Goal: Task Accomplishment & Management: Manage account settings

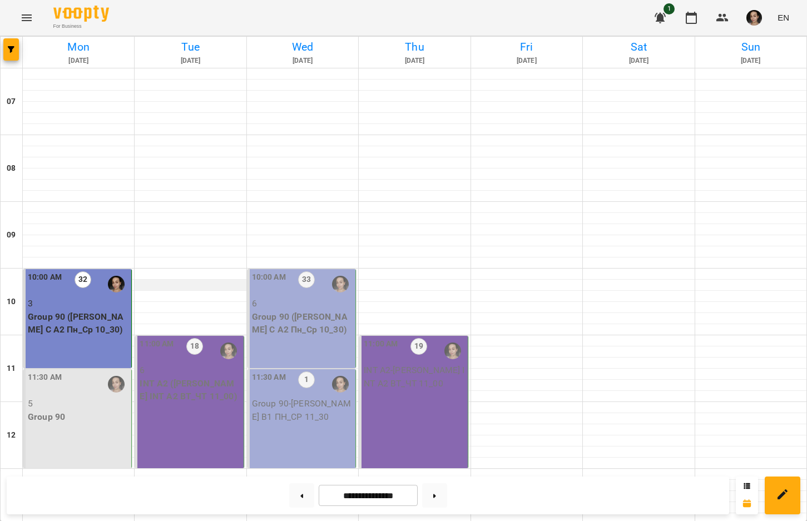
scroll to position [115, 0]
click at [176, 336] on div "11:00 AM 18 6 INT А2 ([PERSON_NAME] INT A2 ВТ_ЧТ 11_00)" at bounding box center [189, 402] width 108 height 132
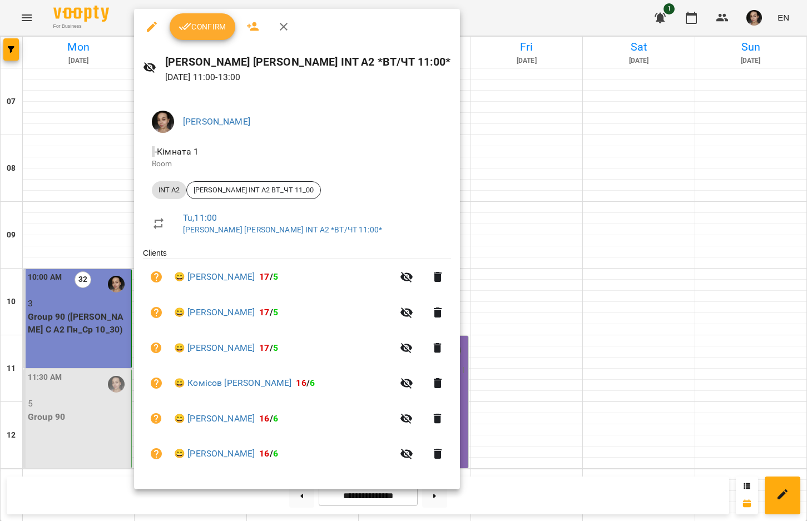
click at [217, 29] on span "Confirm" at bounding box center [202, 26] width 48 height 13
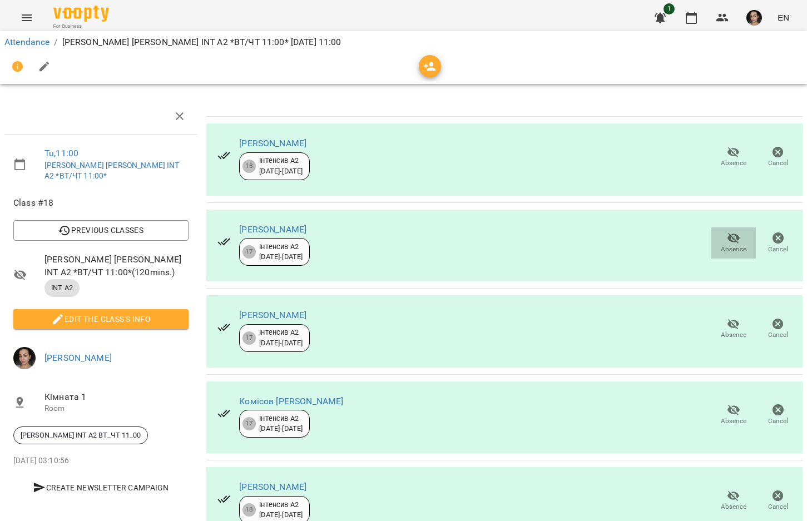
click at [711, 248] on button "Absence" at bounding box center [733, 242] width 44 height 31
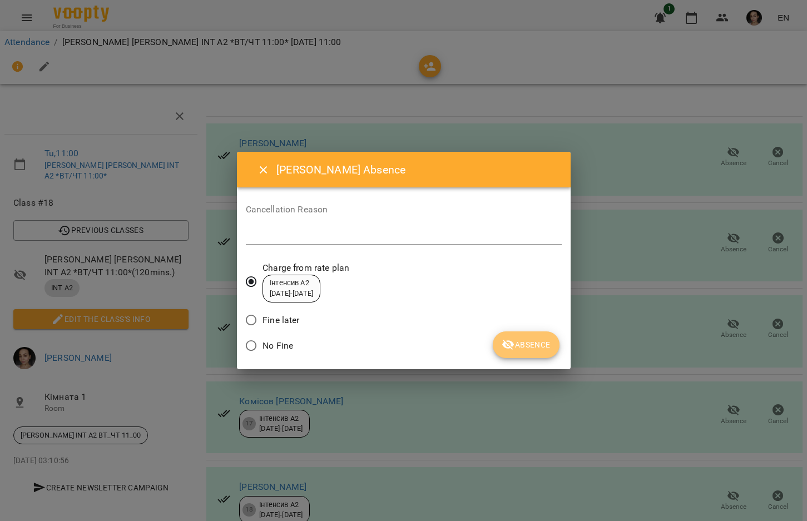
click at [528, 349] on span "Absence" at bounding box center [525, 344] width 48 height 13
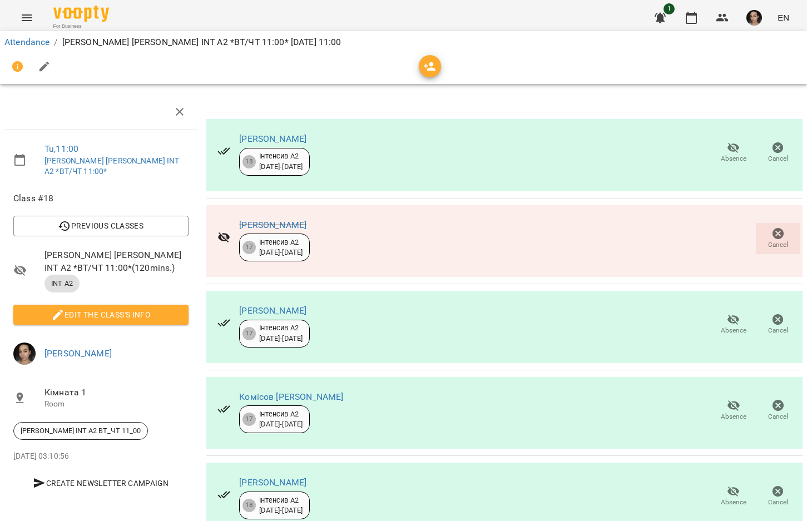
scroll to position [127, 0]
click at [721, 326] on span "Absence" at bounding box center [734, 330] width 26 height 9
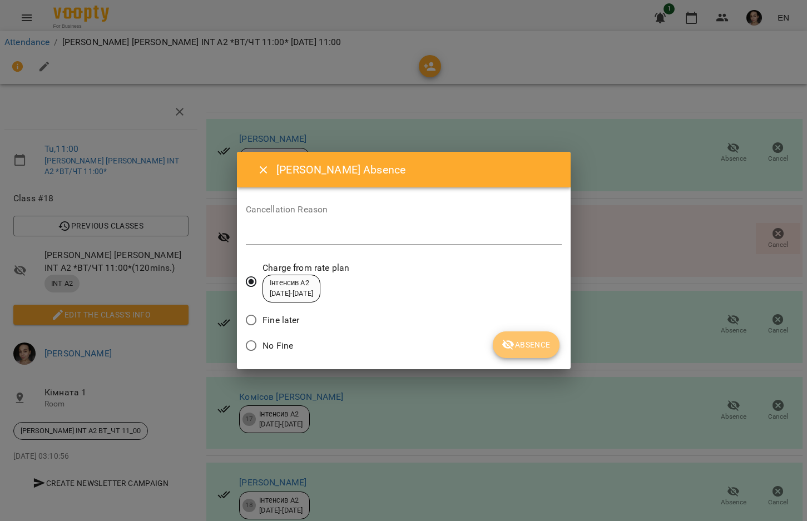
drag, startPoint x: 530, startPoint y: 339, endPoint x: 402, endPoint y: 300, distance: 134.4
click at [530, 339] on span "Absence" at bounding box center [525, 344] width 48 height 13
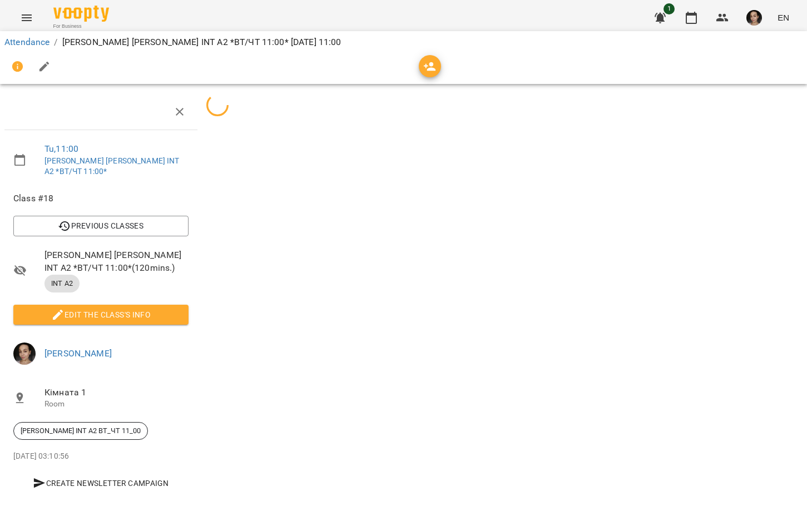
scroll to position [0, 0]
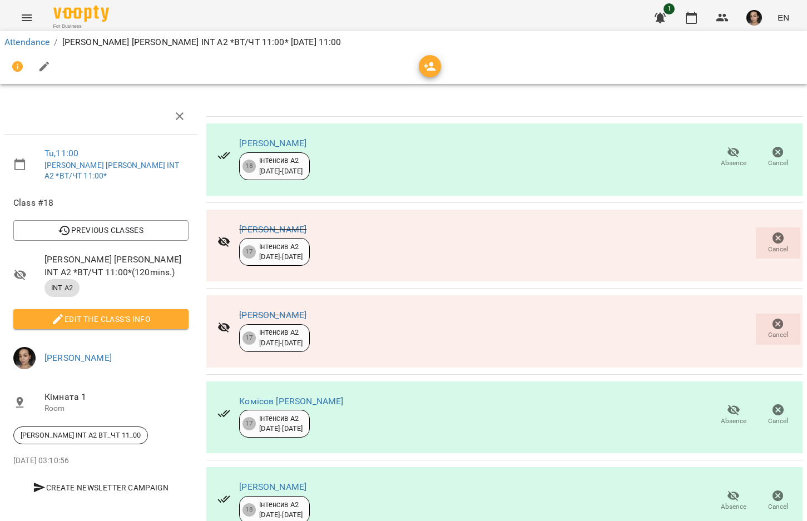
click at [187, 305] on li "Edit the class's Info" at bounding box center [100, 319] width 193 height 29
click at [183, 309] on button "Edit the class's Info" at bounding box center [100, 319] width 175 height 20
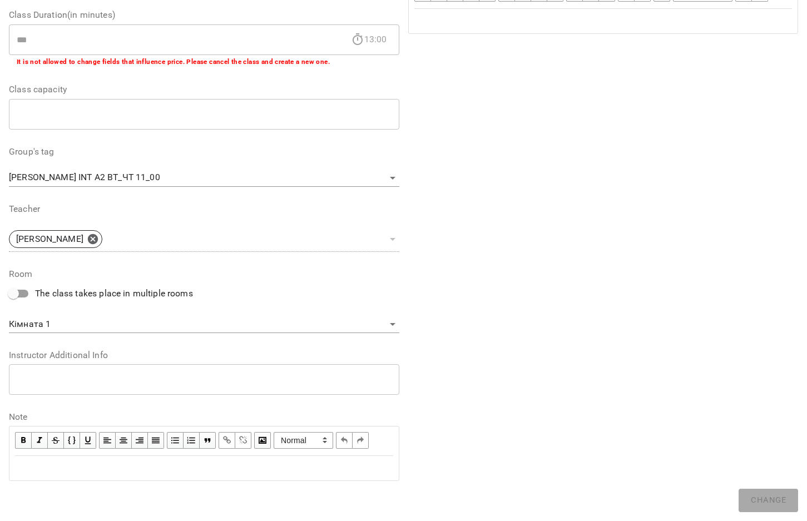
scroll to position [235, 0]
click at [178, 476] on div "Edit text" at bounding box center [204, 467] width 388 height 23
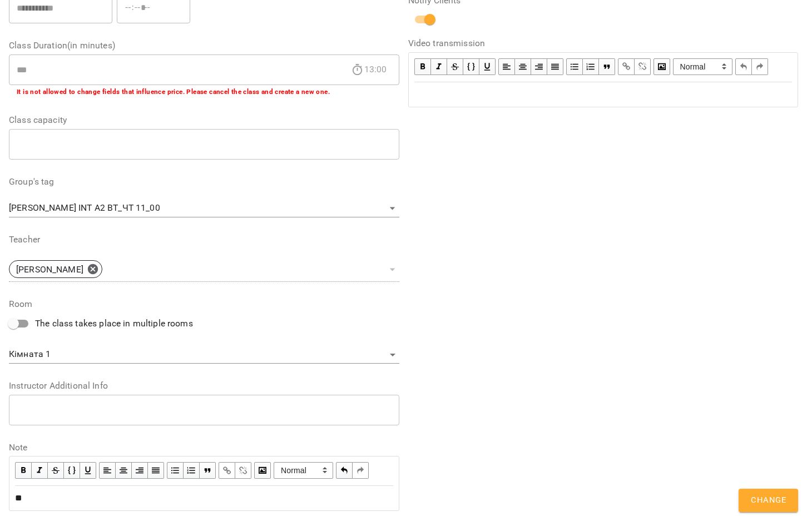
click at [753, 501] on span "Change" at bounding box center [768, 500] width 35 height 14
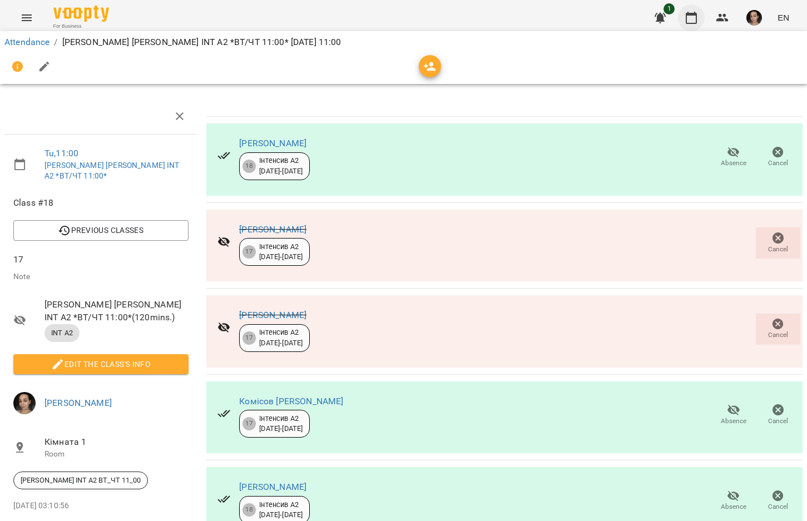
click at [685, 19] on icon "button" at bounding box center [690, 17] width 13 height 13
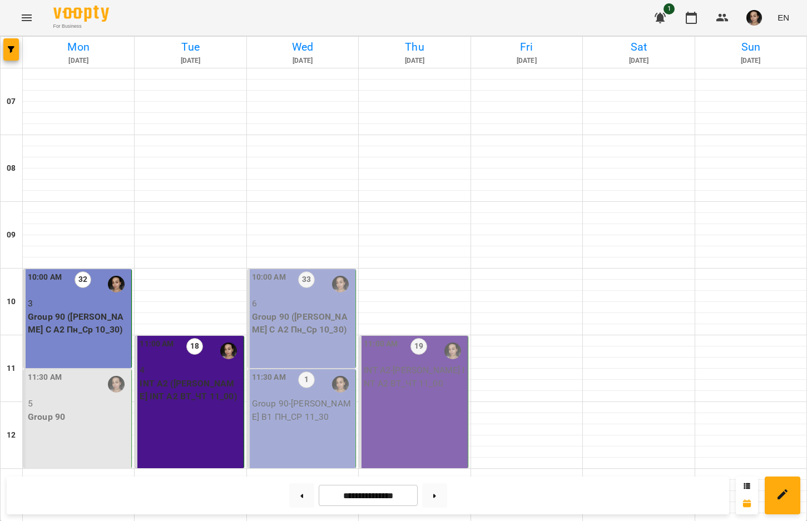
scroll to position [634, 0]
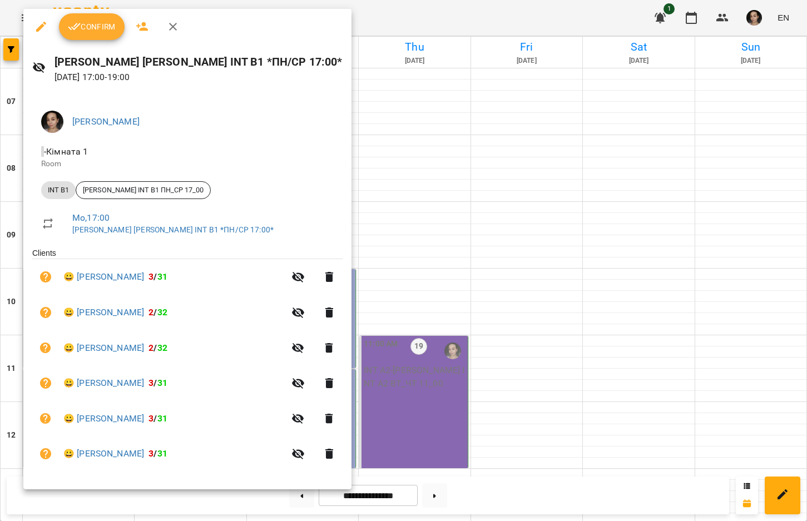
click at [107, 24] on span "Confirm" at bounding box center [92, 26] width 48 height 13
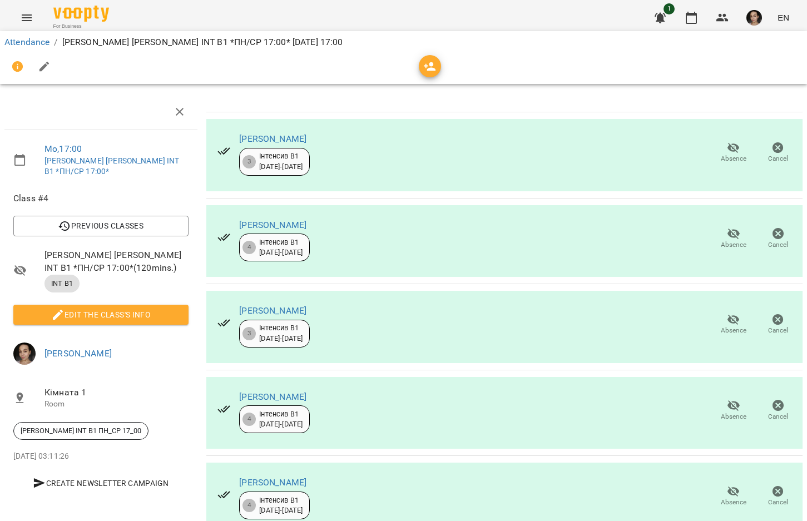
scroll to position [127, 0]
click at [176, 300] on li "Edit the class's Info" at bounding box center [100, 314] width 193 height 29
click at [158, 308] on span "Edit the class's Info" at bounding box center [100, 314] width 157 height 13
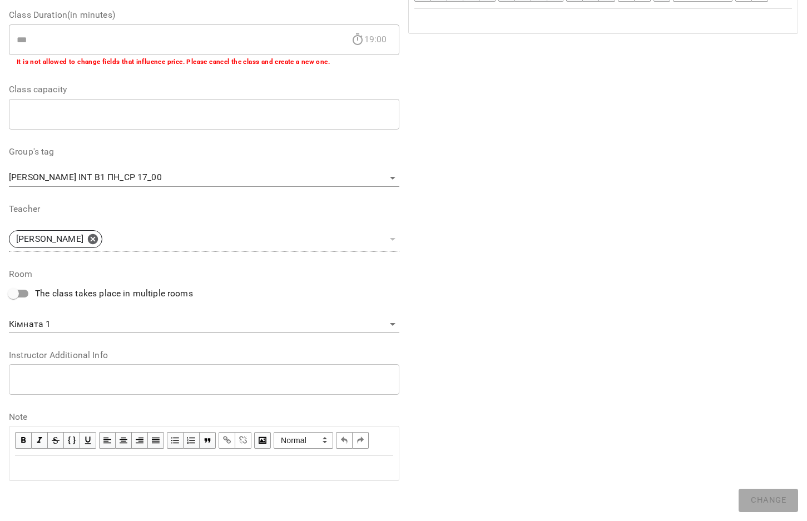
scroll to position [235, 0]
click at [201, 473] on div "Edit text" at bounding box center [204, 467] width 378 height 13
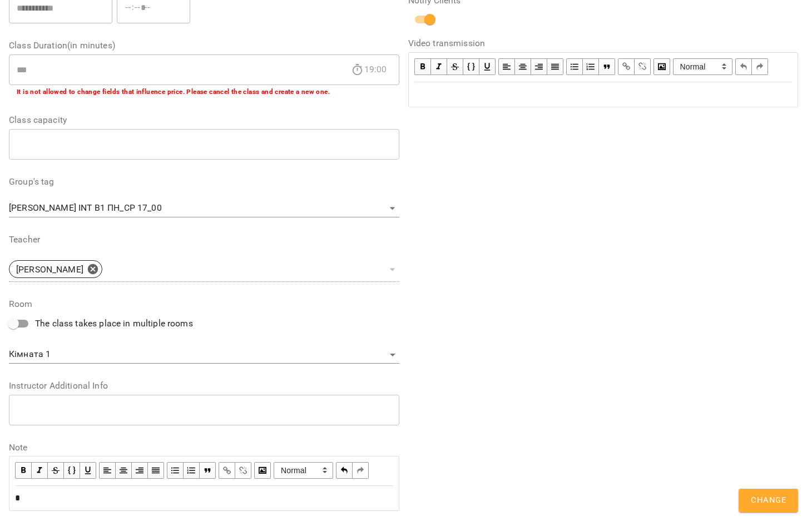
click at [767, 510] on button "Change" at bounding box center [767, 500] width 59 height 23
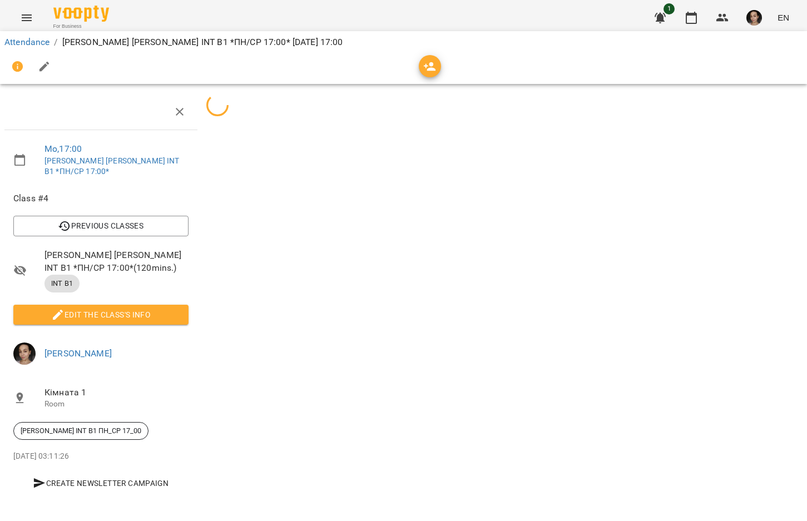
scroll to position [0, 0]
